Goal: Information Seeking & Learning: Understand process/instructions

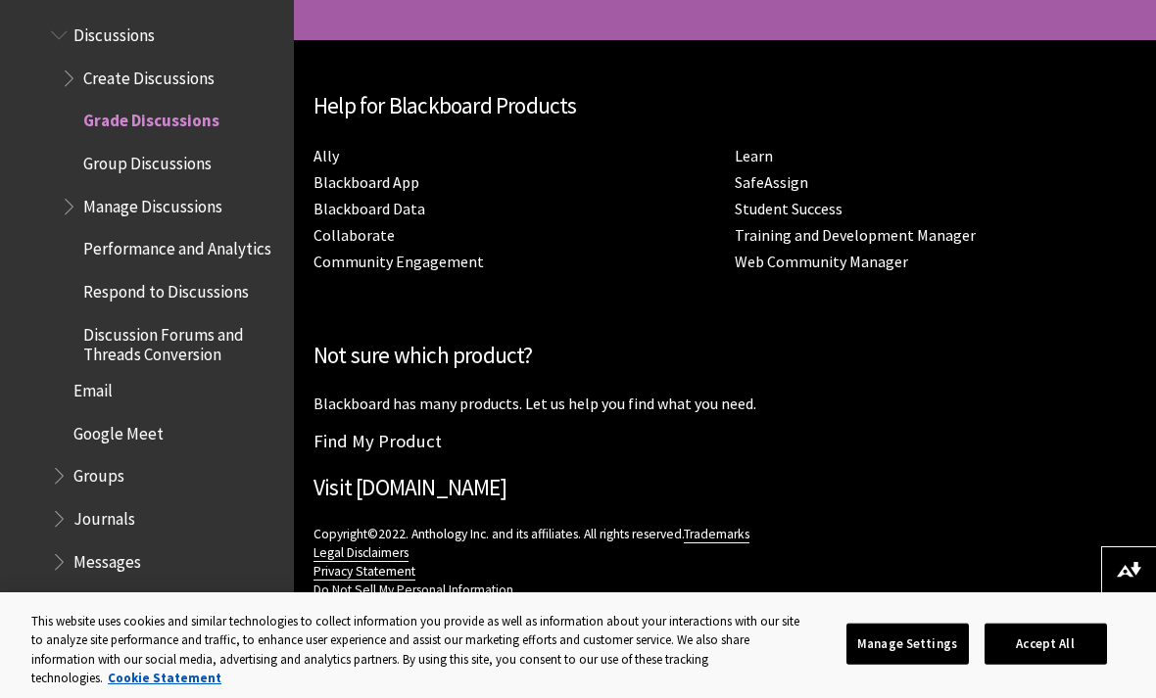
scroll to position [7972, 0]
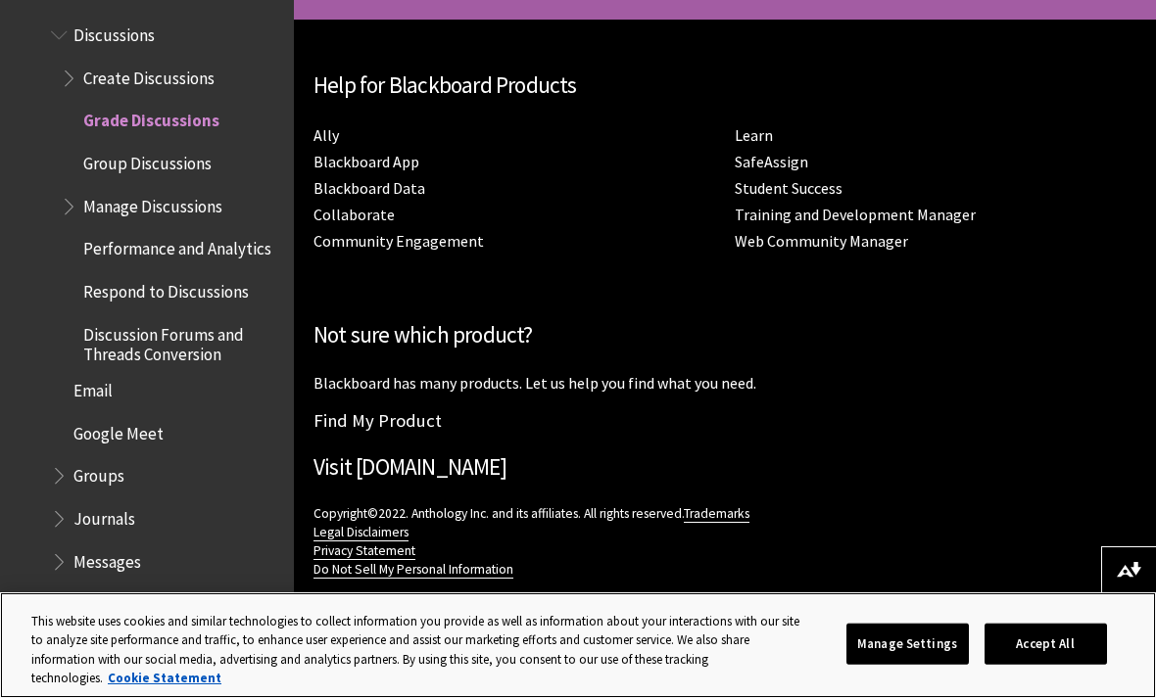
click at [1057, 641] on button "Accept All" at bounding box center [1045, 644] width 122 height 41
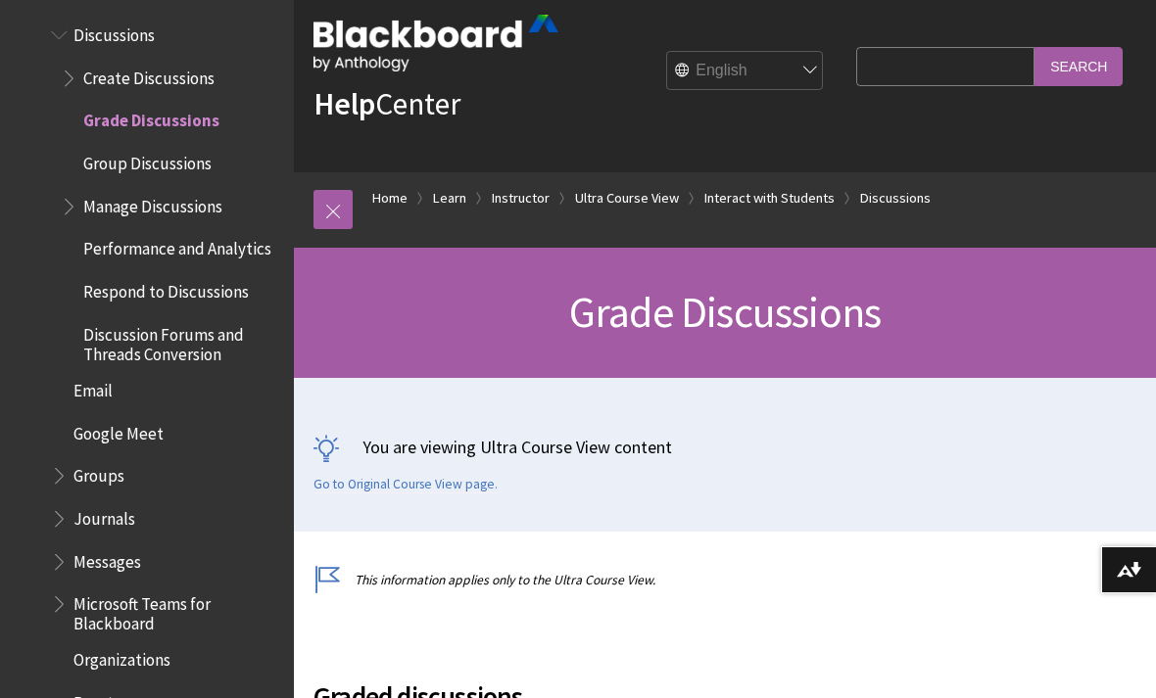
scroll to position [33, 0]
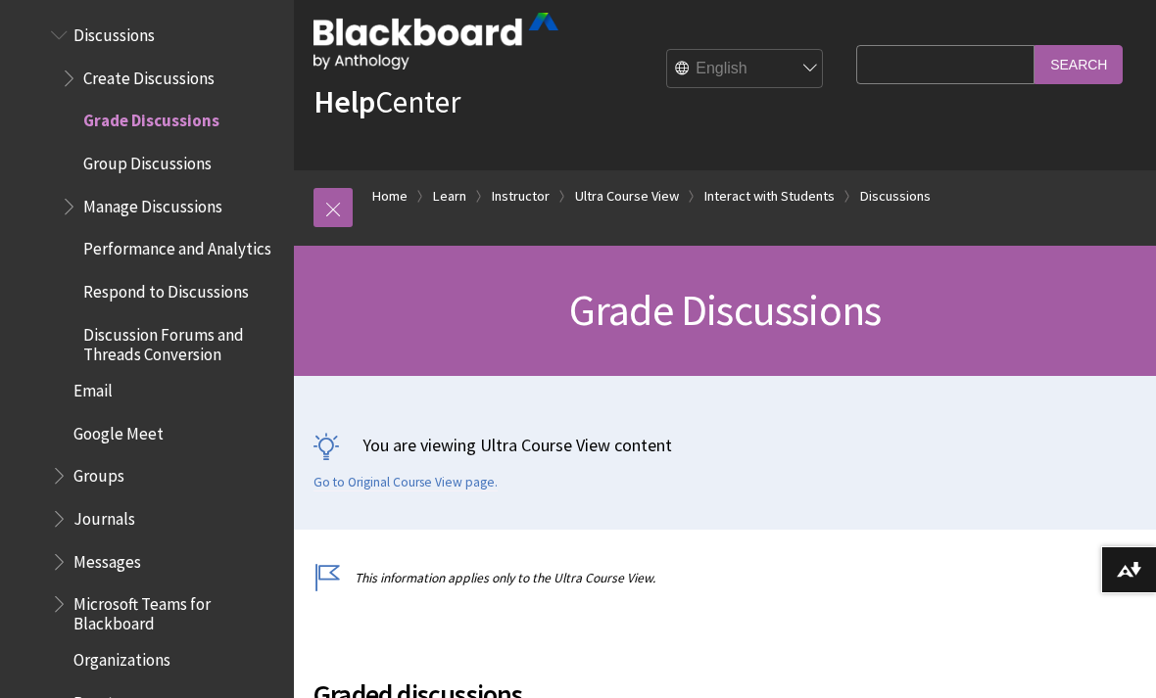
click at [835, 310] on span "Grade Discussions" at bounding box center [724, 310] width 311 height 54
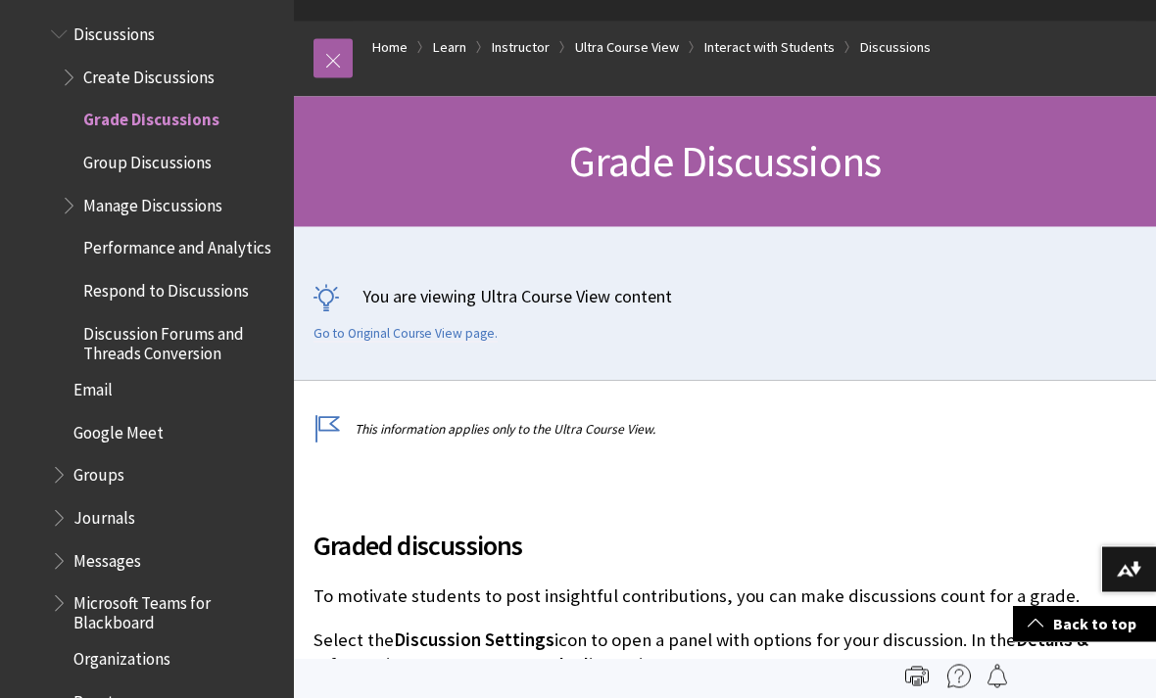
scroll to position [0, 0]
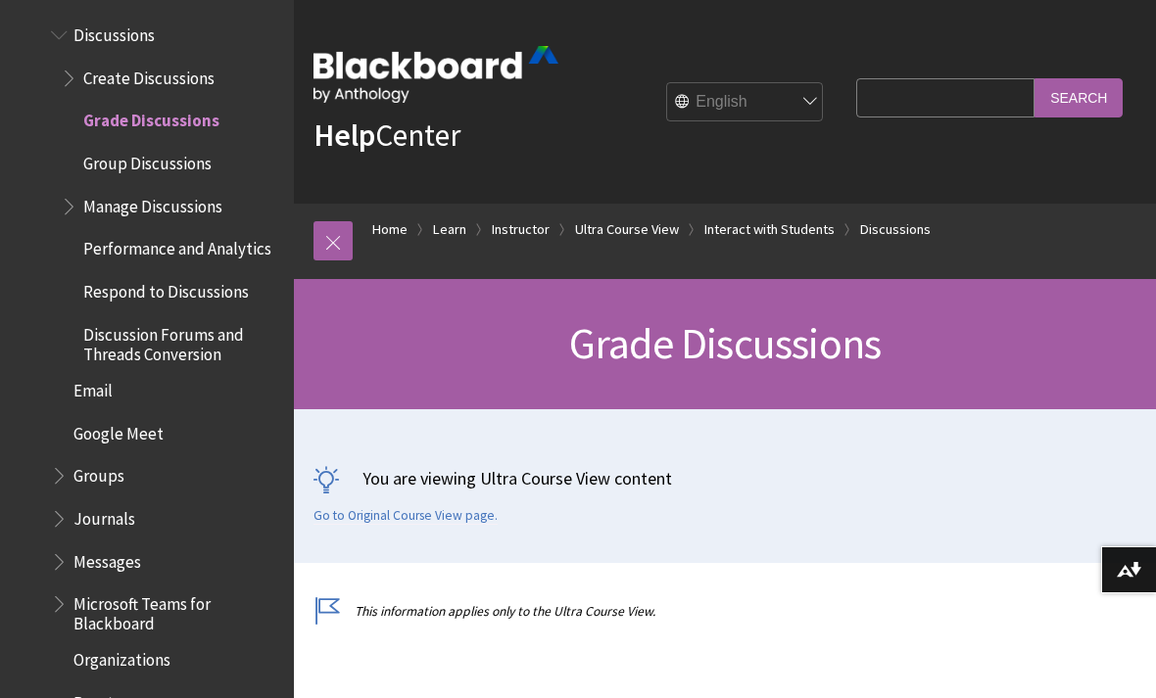
click at [980, 111] on input "Search Query" at bounding box center [945, 97] width 178 height 38
click at [984, 94] on input "Search Query" at bounding box center [945, 97] width 178 height 38
click at [908, 229] on link "Discussions" at bounding box center [895, 229] width 71 height 24
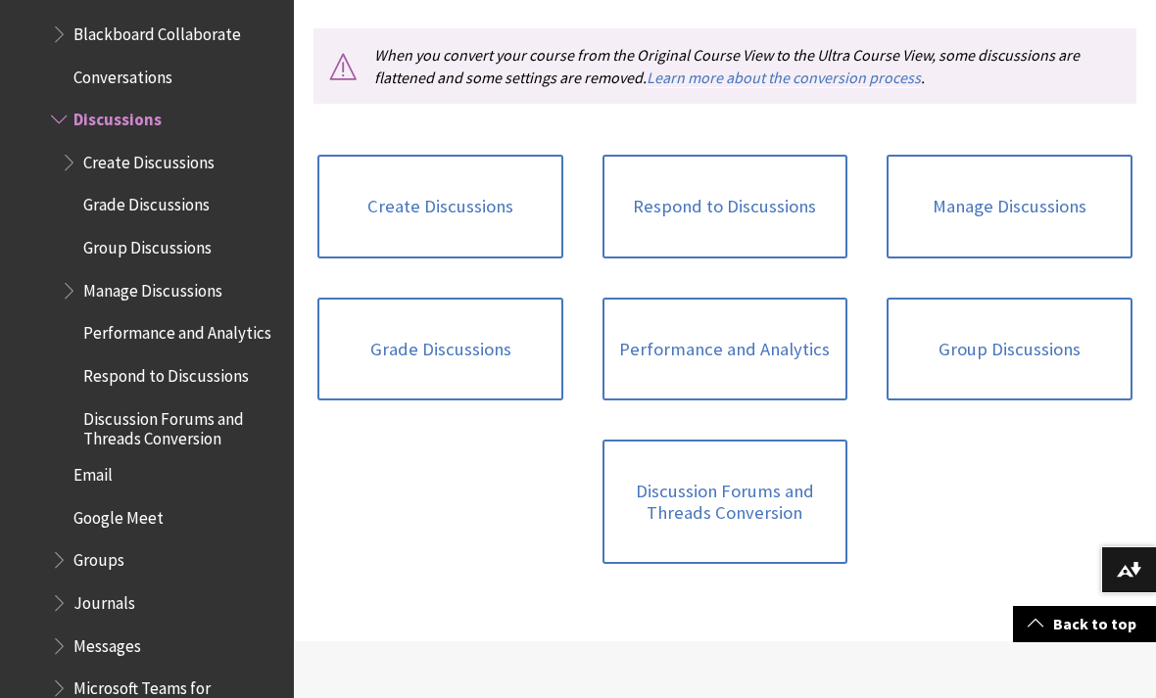
scroll to position [887, 0]
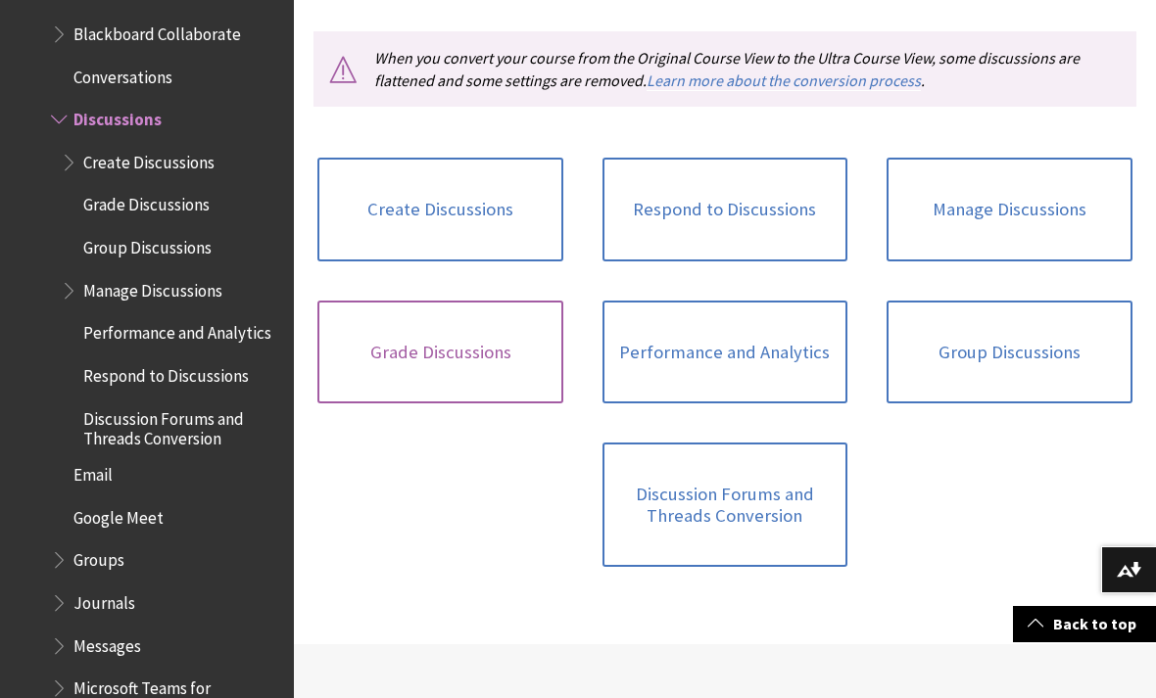
click at [424, 312] on link "Grade Discussions" at bounding box center [439, 353] width 245 height 104
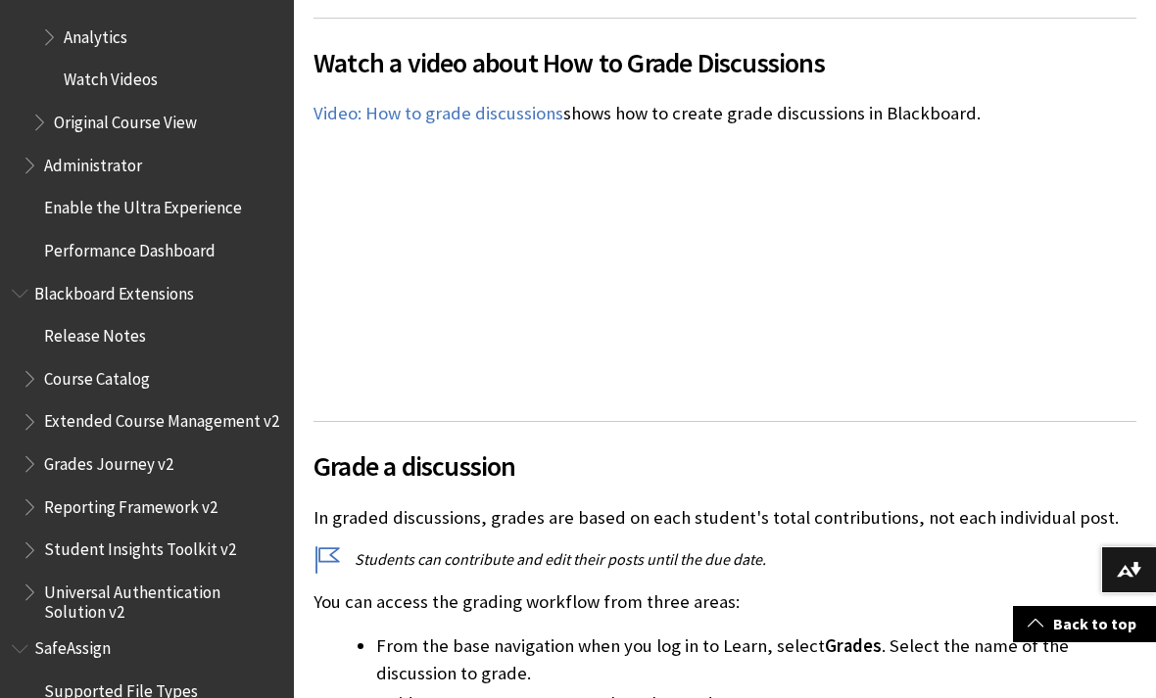
scroll to position [4056, 0]
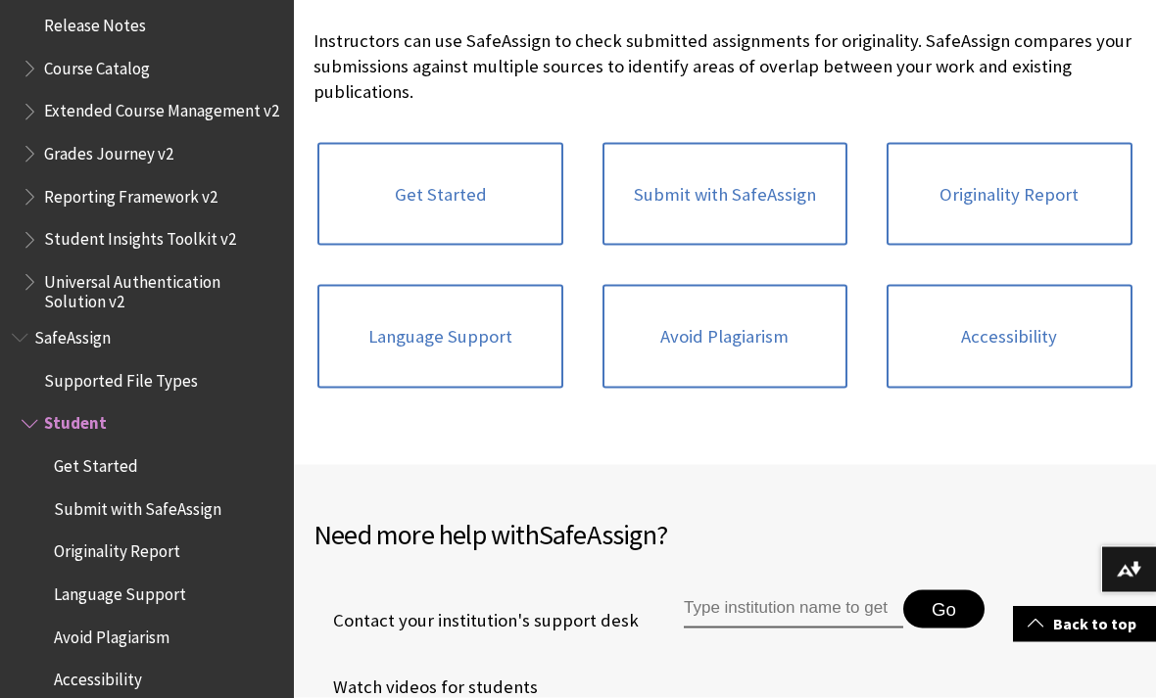
scroll to position [437, 0]
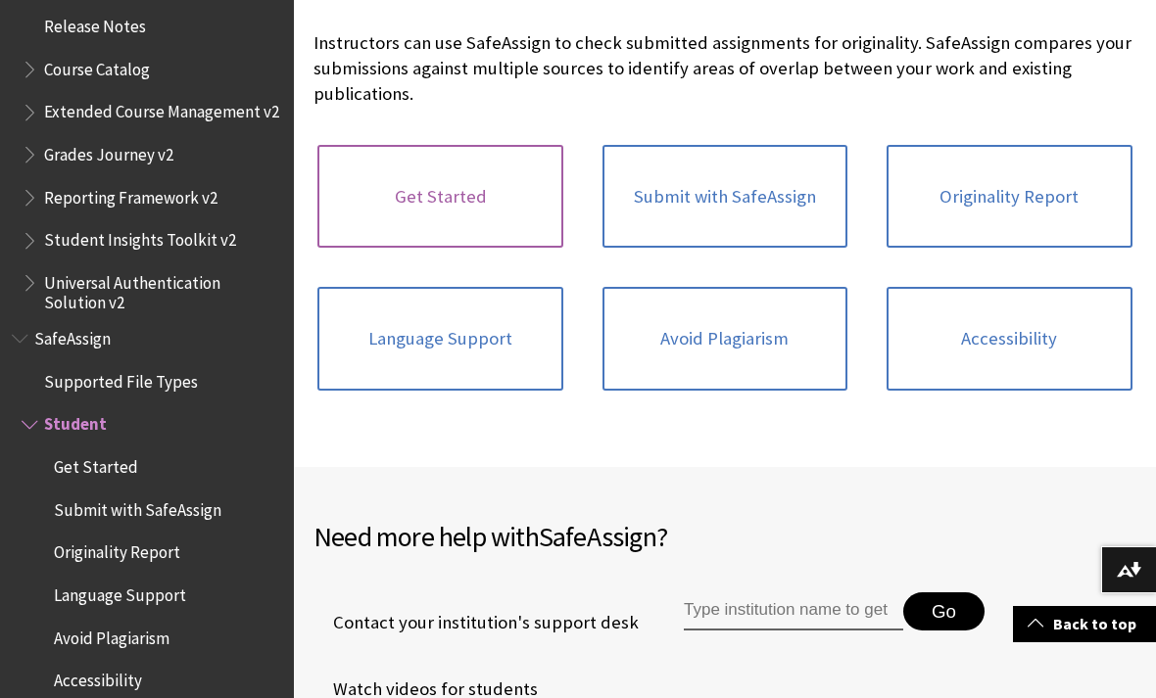
click at [392, 209] on link "Get Started" at bounding box center [439, 197] width 245 height 104
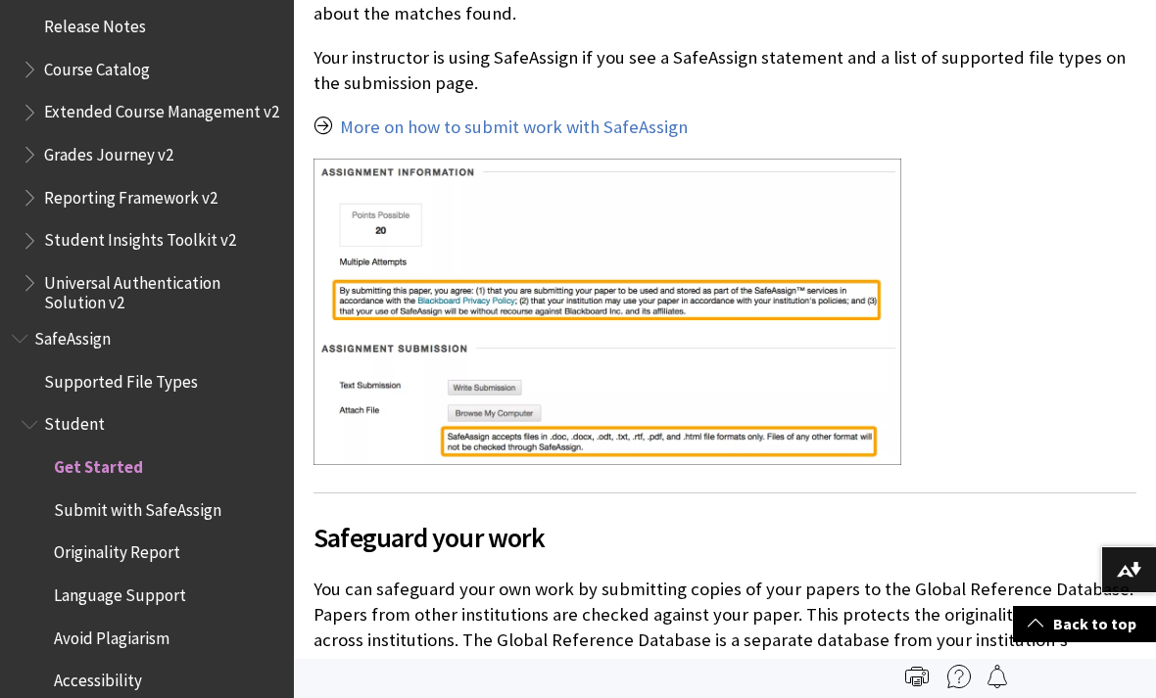
scroll to position [749, 0]
